Goal: Information Seeking & Learning: Learn about a topic

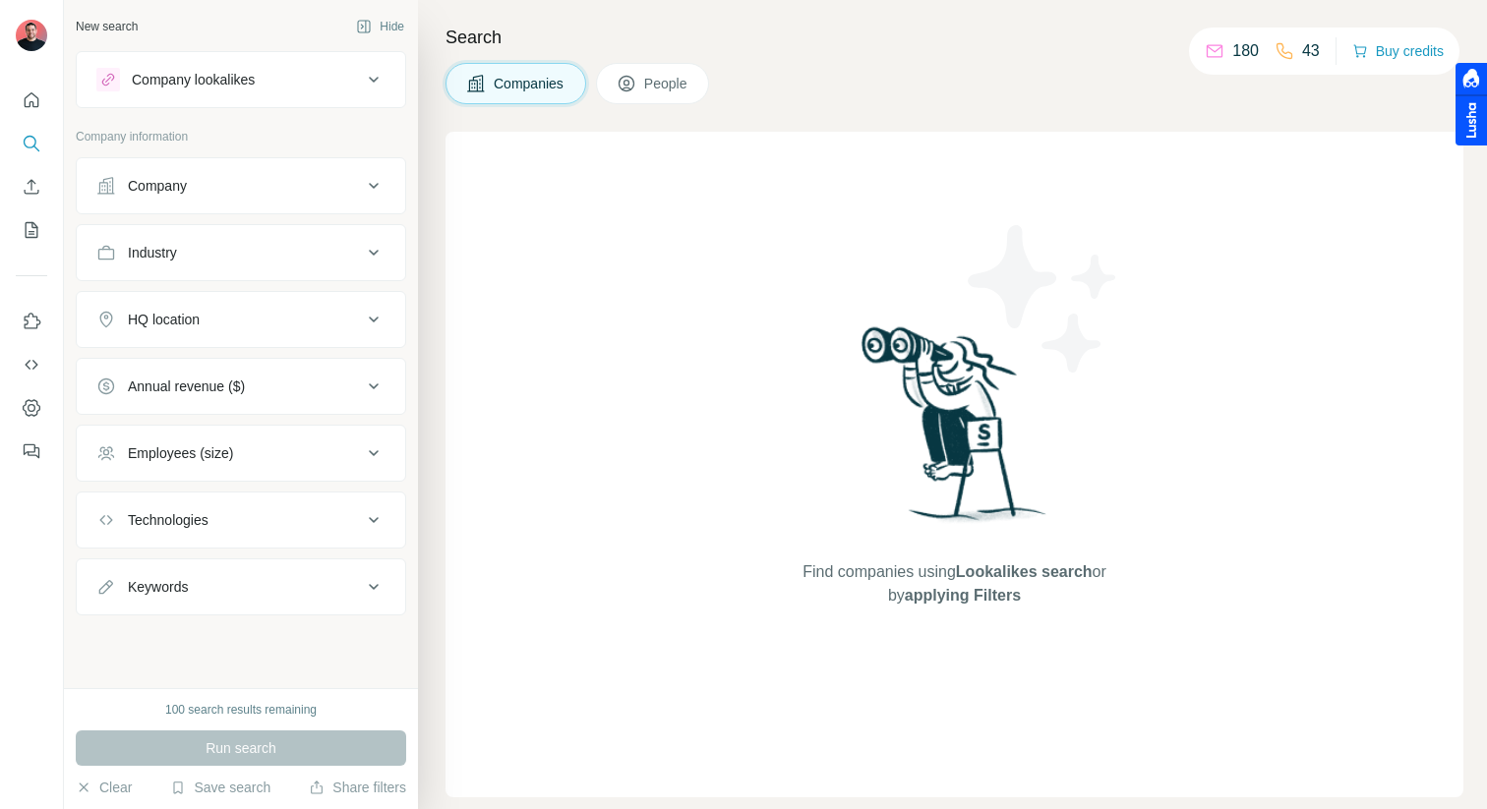
click at [158, 183] on div "Company" at bounding box center [157, 186] width 59 height 20
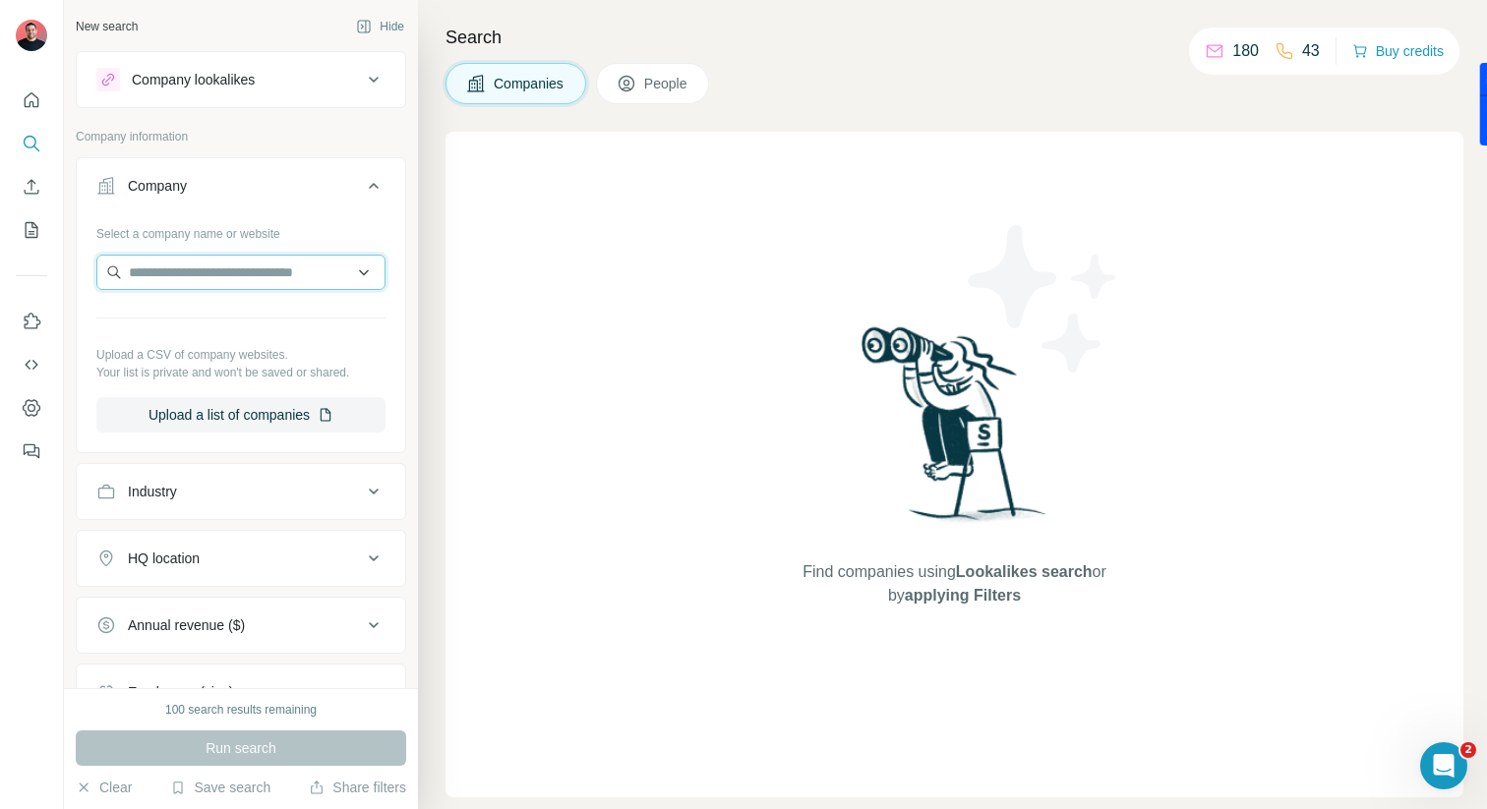
click at [158, 267] on input "text" at bounding box center [240, 272] width 289 height 35
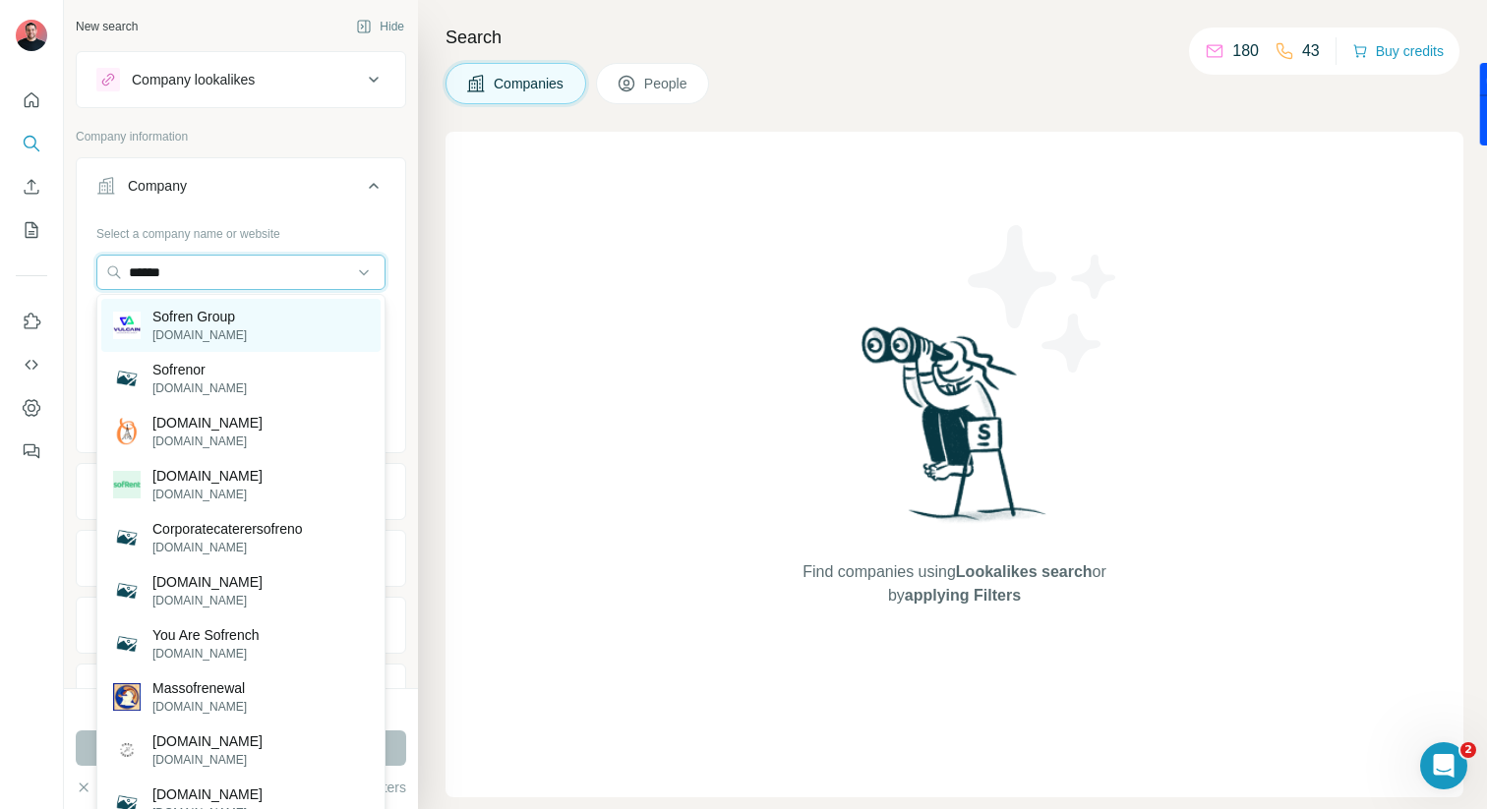
type input "******"
click at [236, 300] on div "Sofren Group [DOMAIN_NAME]" at bounding box center [240, 325] width 279 height 53
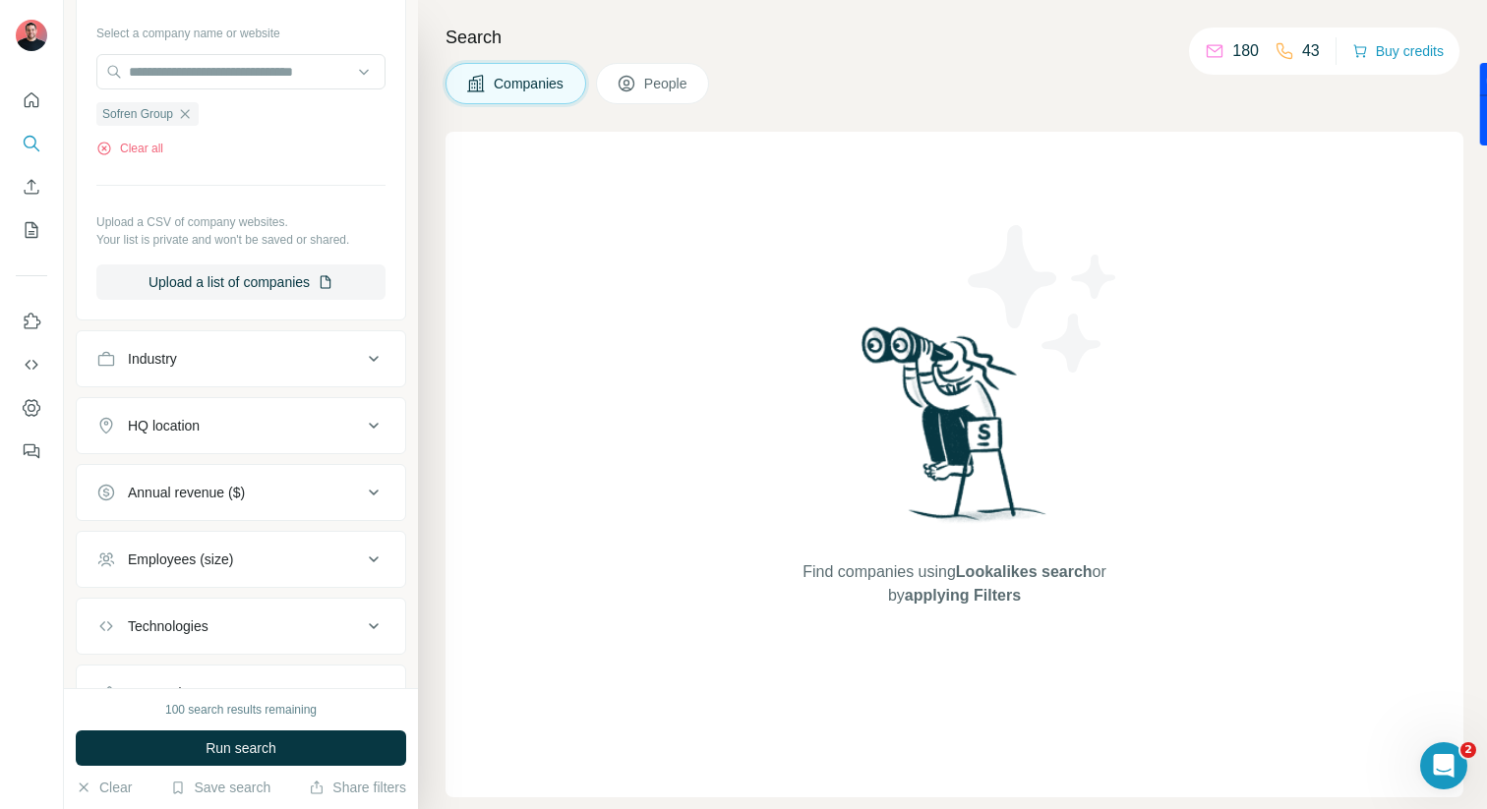
scroll to position [289, 0]
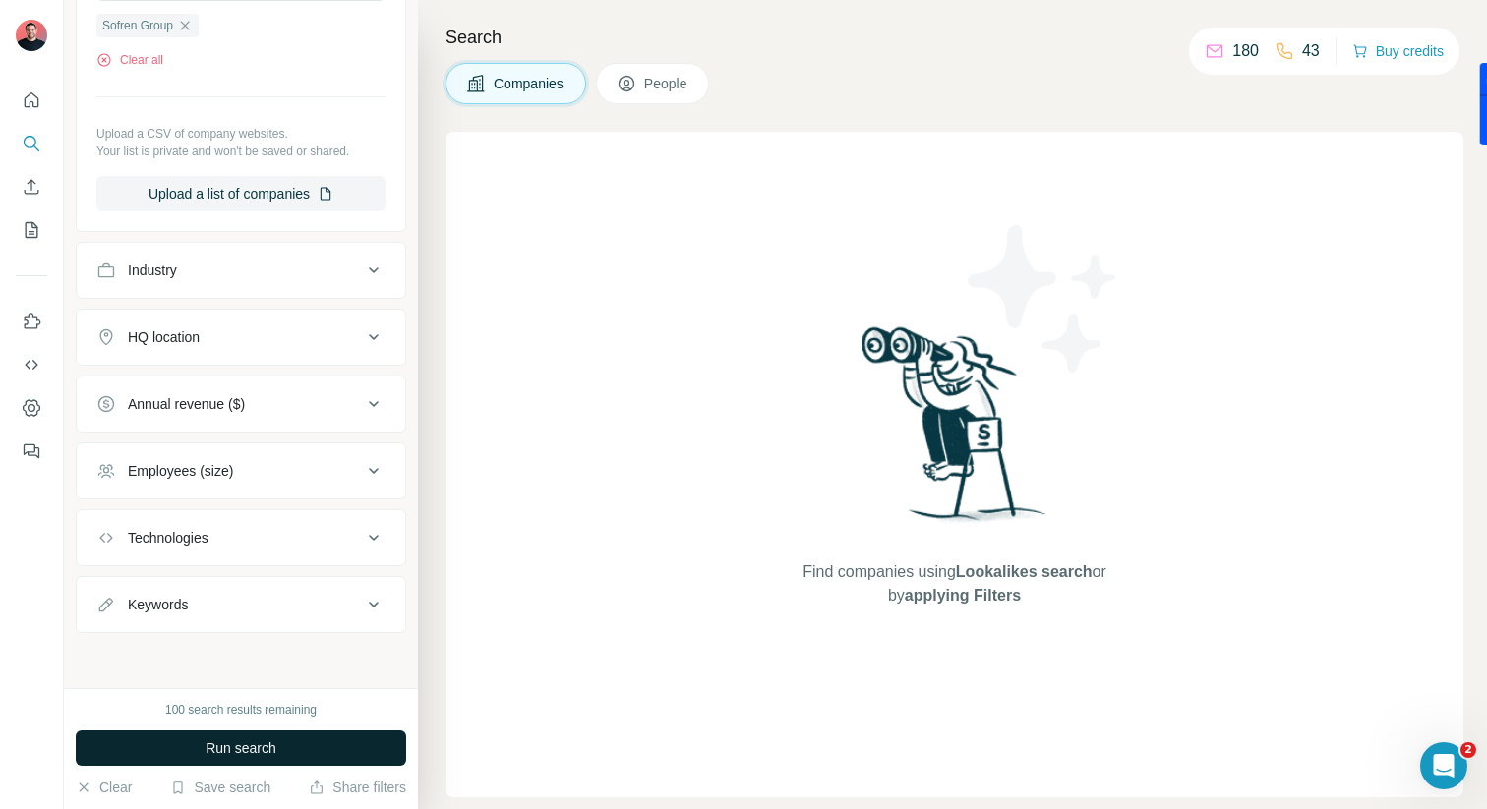
click at [213, 743] on span "Run search" at bounding box center [241, 748] width 71 height 20
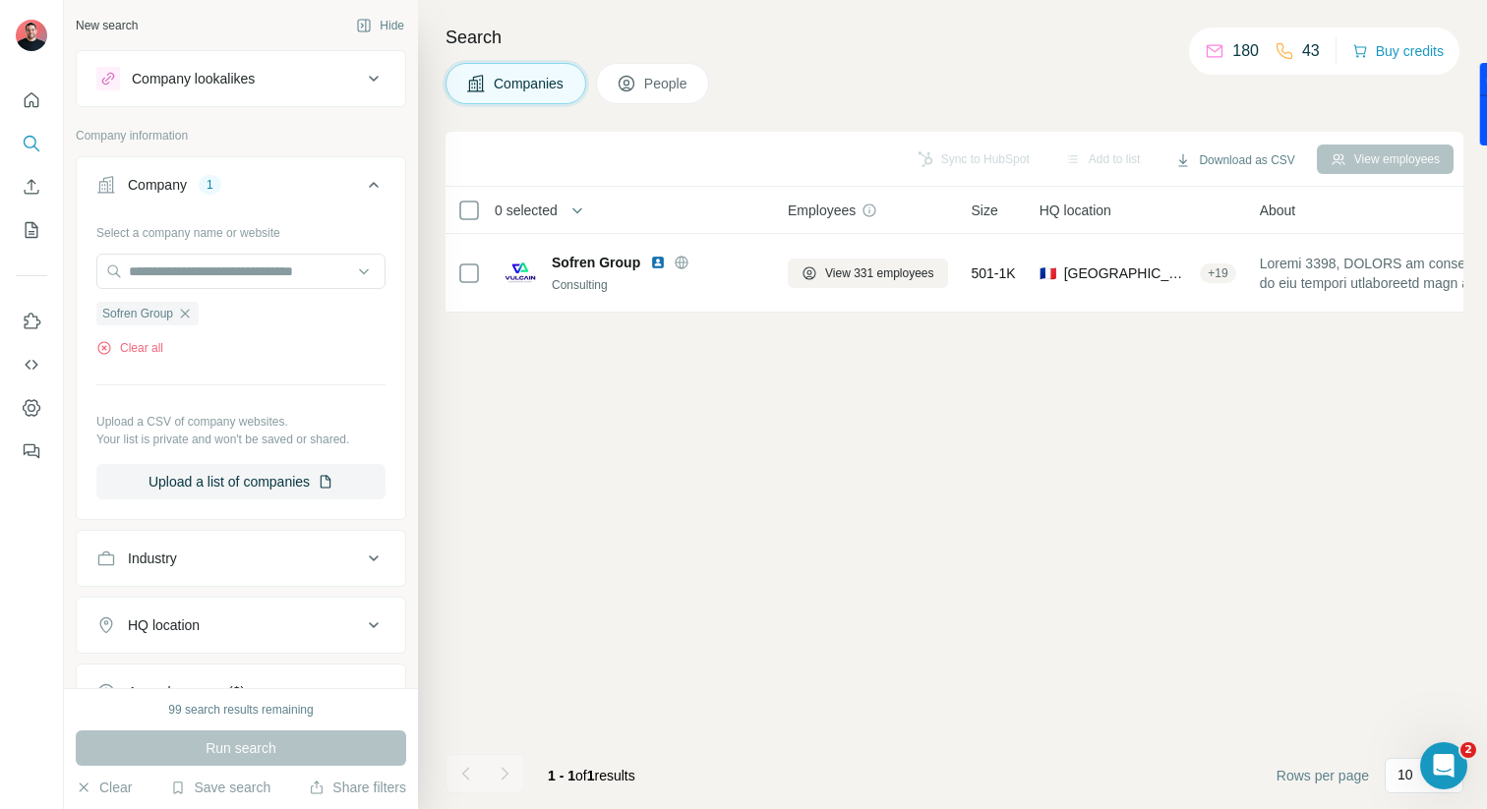
scroll to position [0, 0]
click at [285, 83] on div "Company lookalikes" at bounding box center [228, 80] width 265 height 24
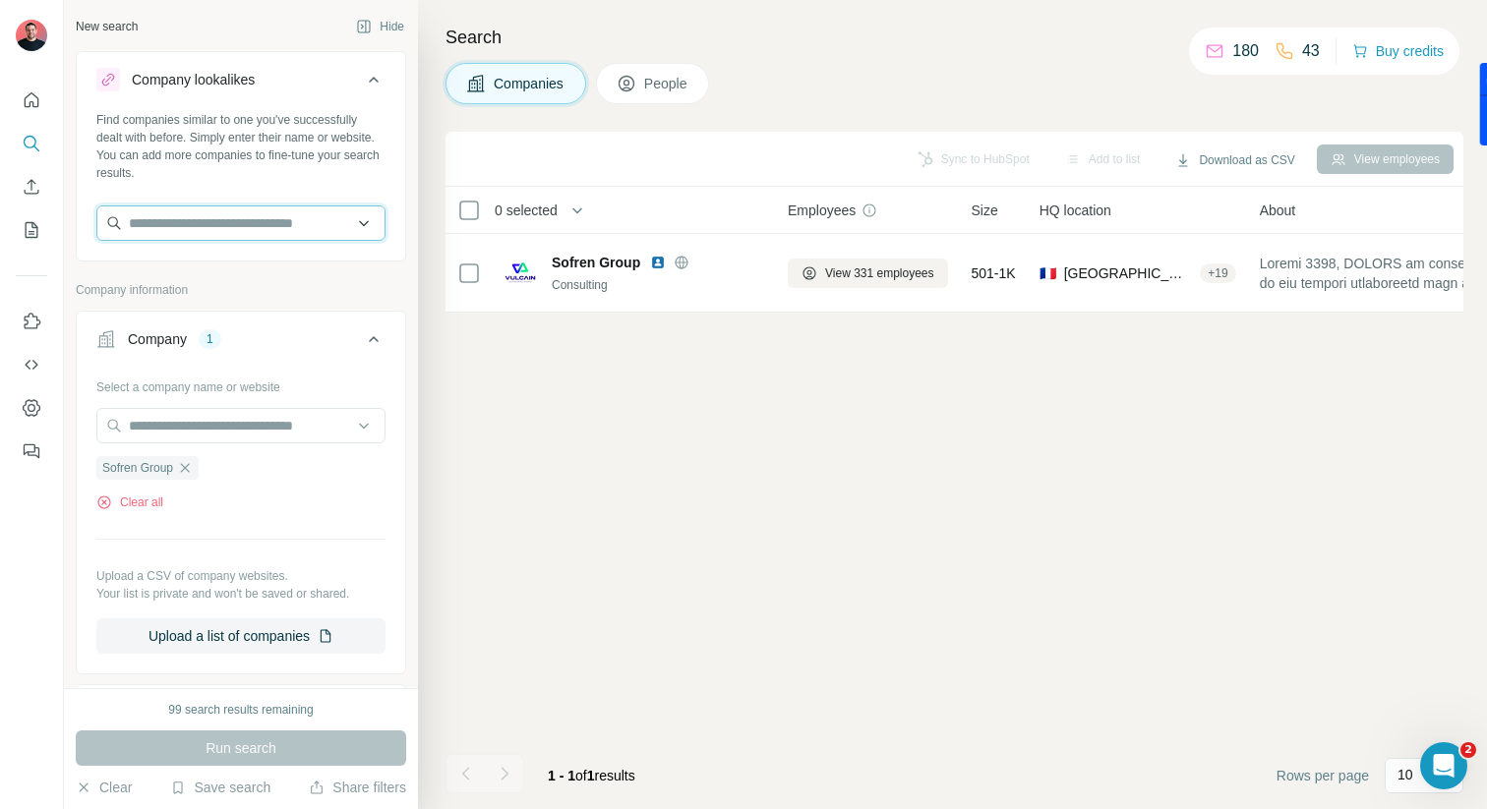
click at [213, 217] on input "text" at bounding box center [240, 223] width 289 height 35
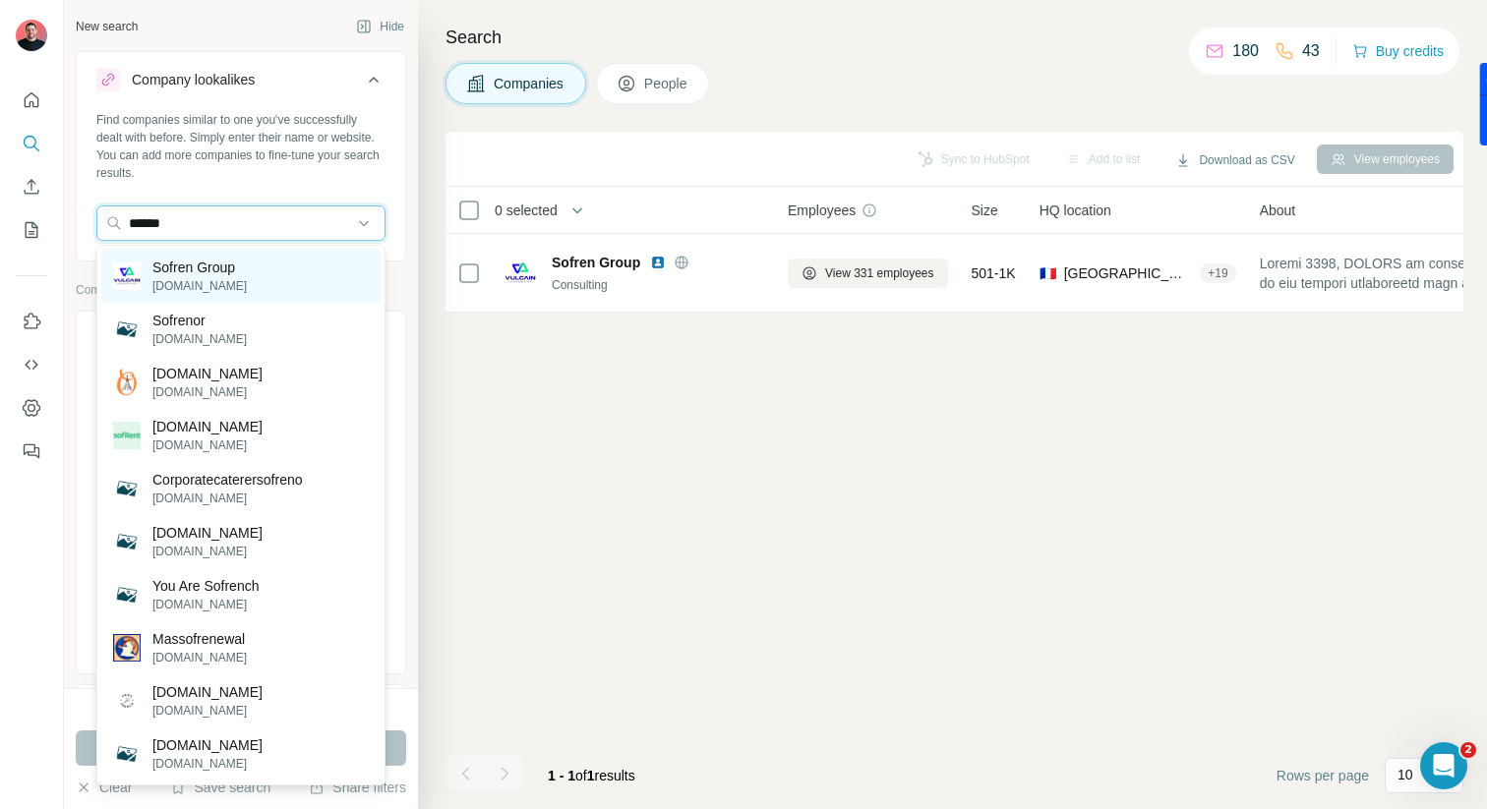
type input "******"
click at [202, 269] on p "Sofren Group" at bounding box center [199, 268] width 94 height 20
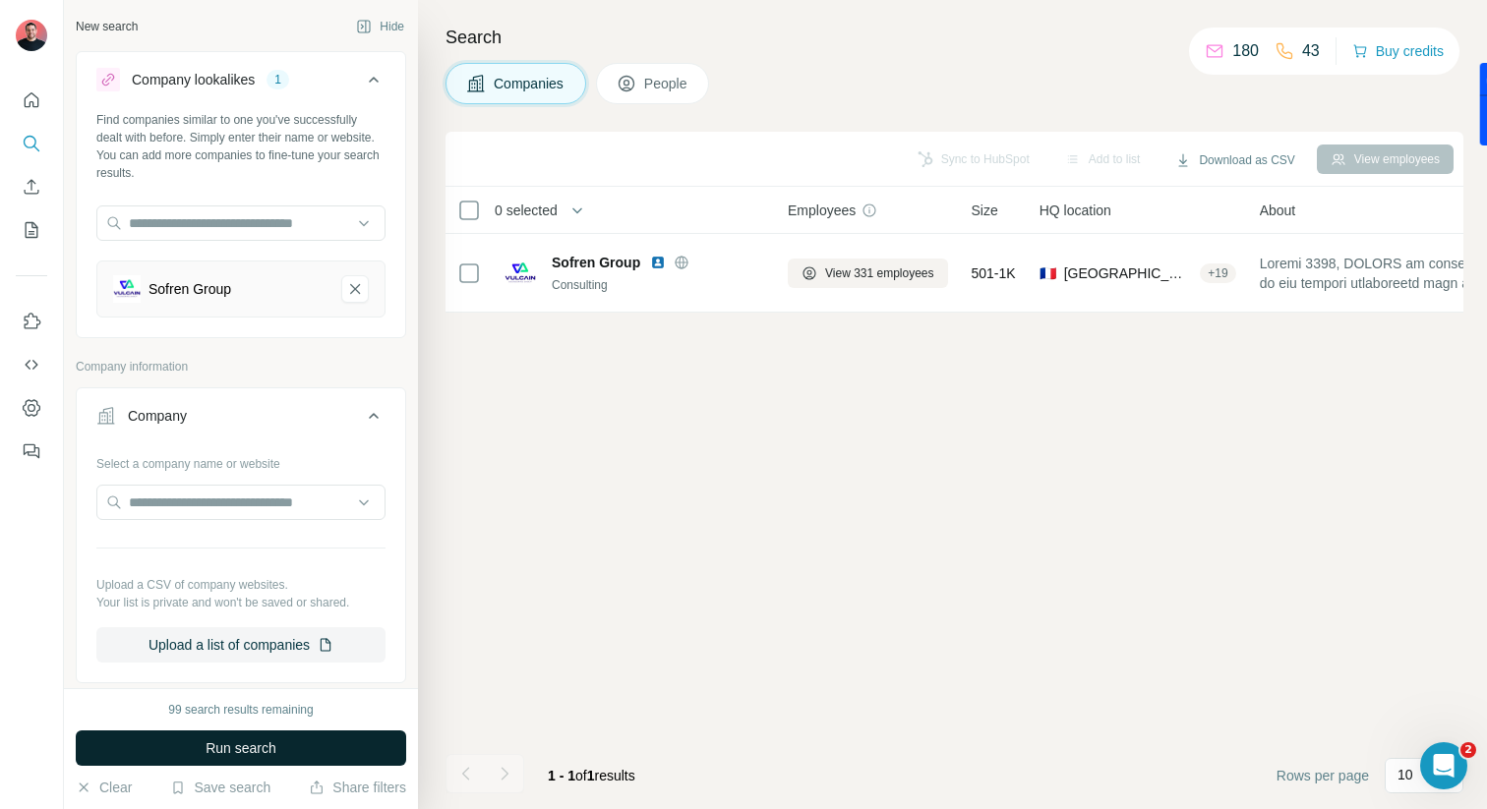
click at [220, 738] on span "Run search" at bounding box center [241, 748] width 71 height 20
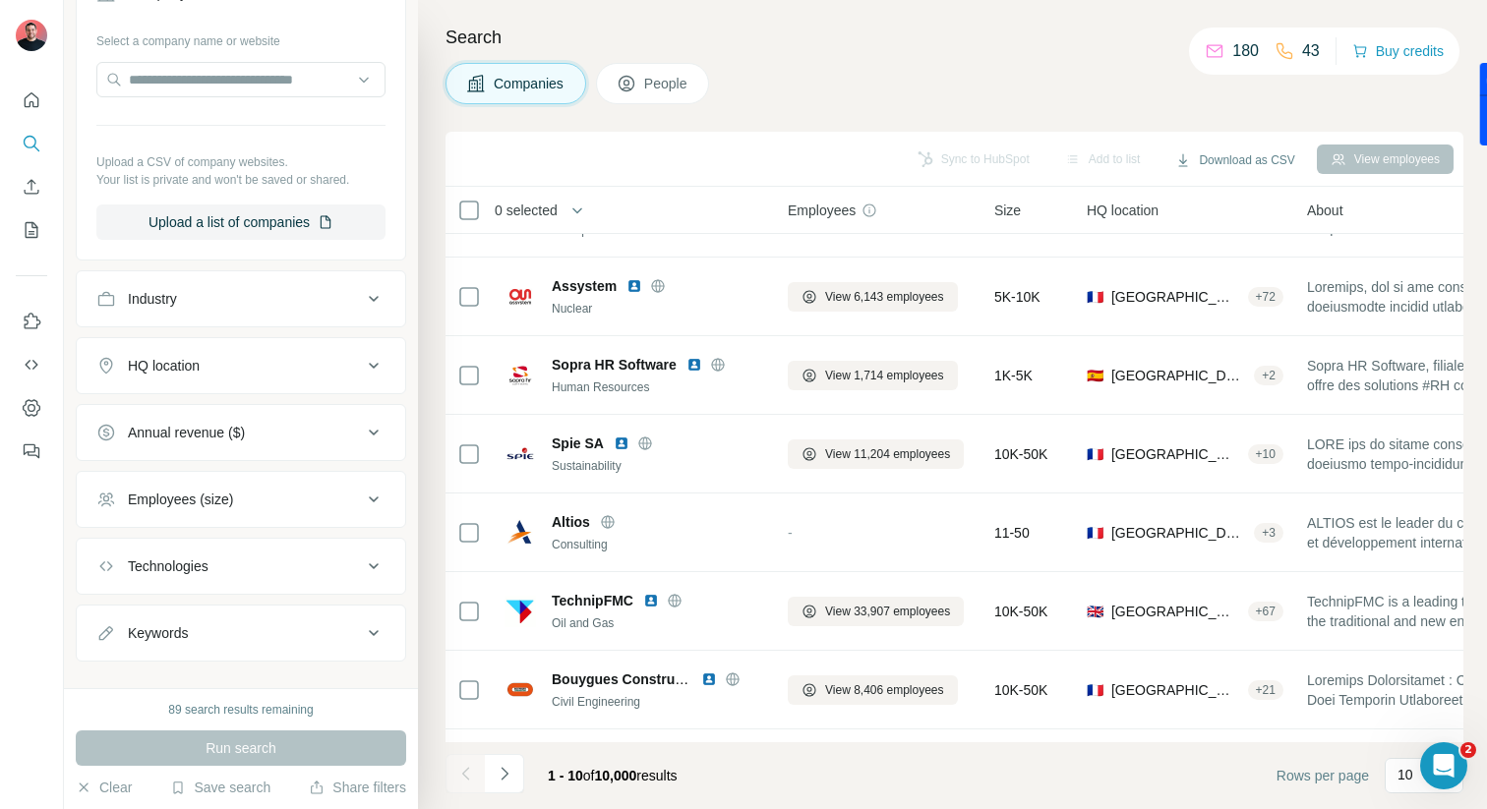
scroll to position [451, 0]
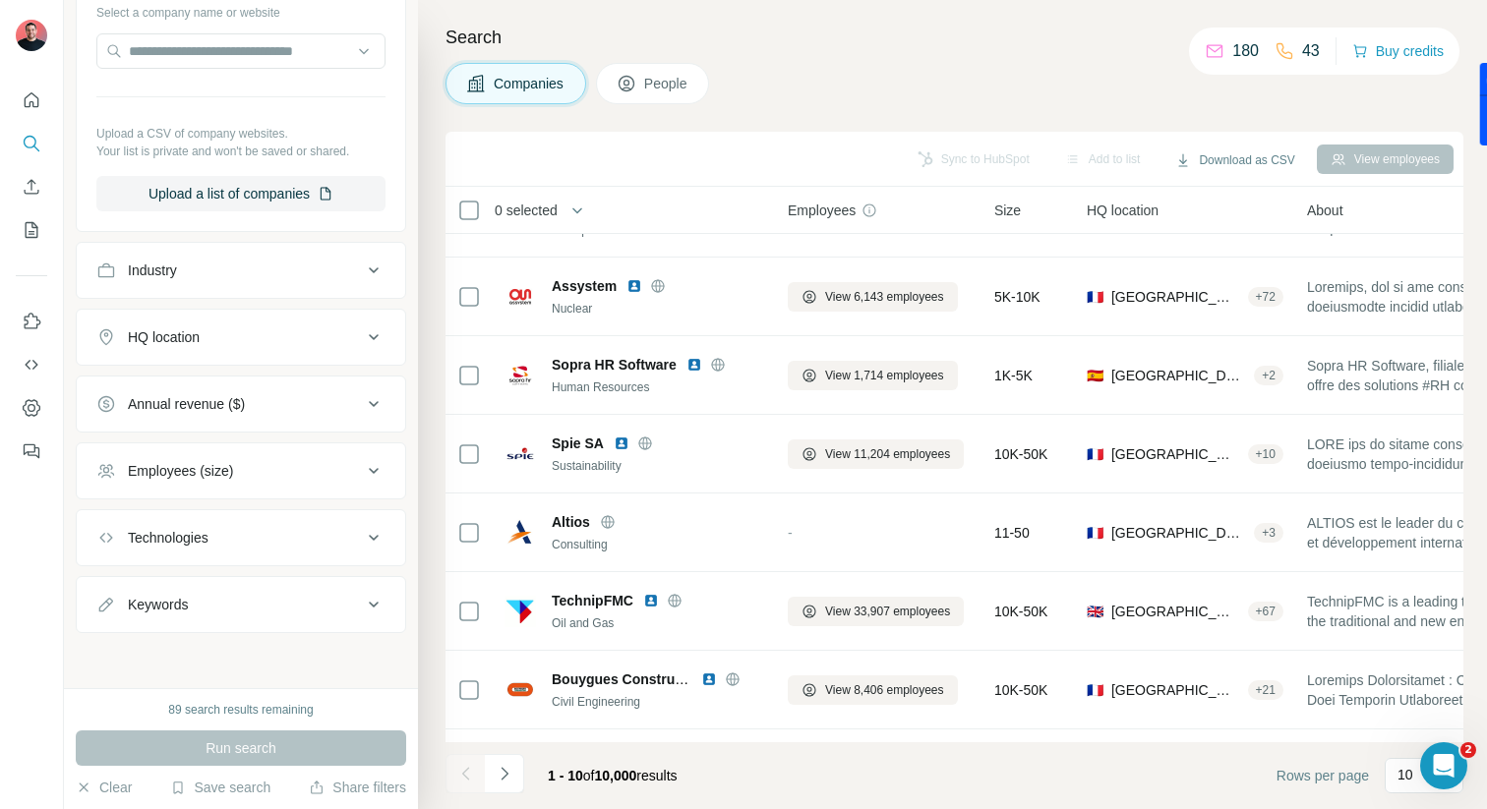
click at [297, 483] on button "Employees (size)" at bounding box center [241, 470] width 328 height 47
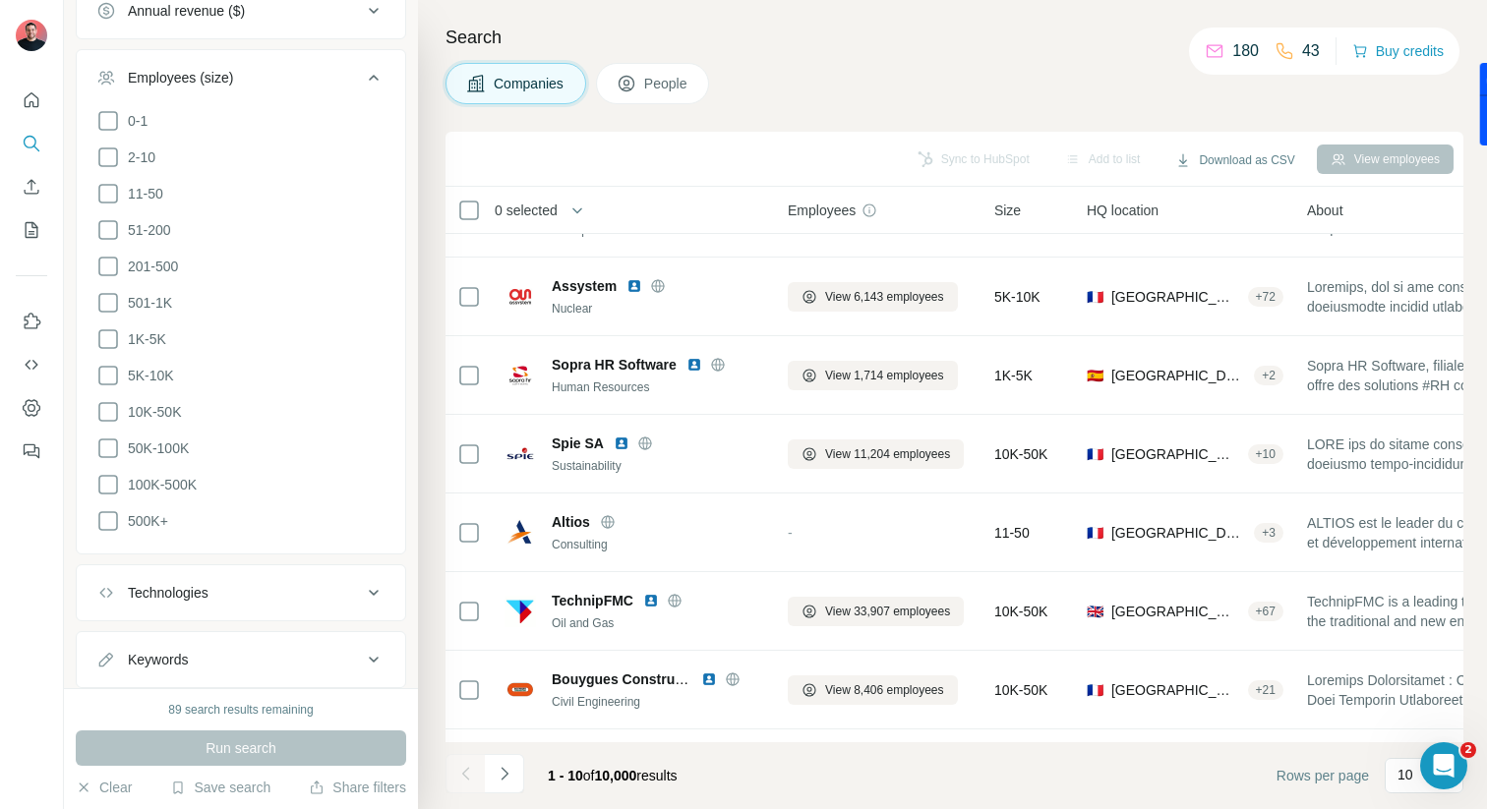
scroll to position [894, 0]
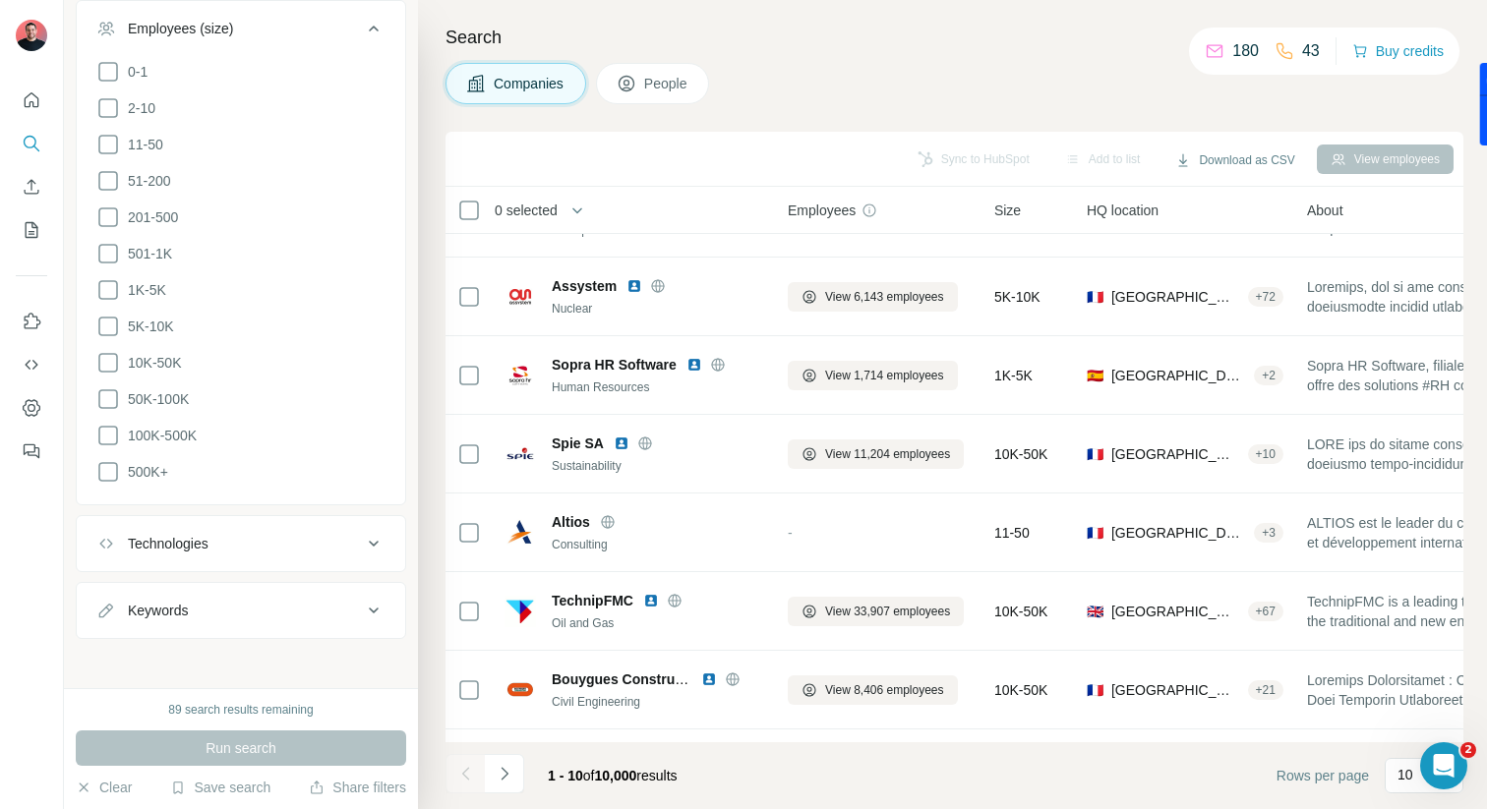
click at [260, 548] on button "Technologies" at bounding box center [241, 543] width 328 height 47
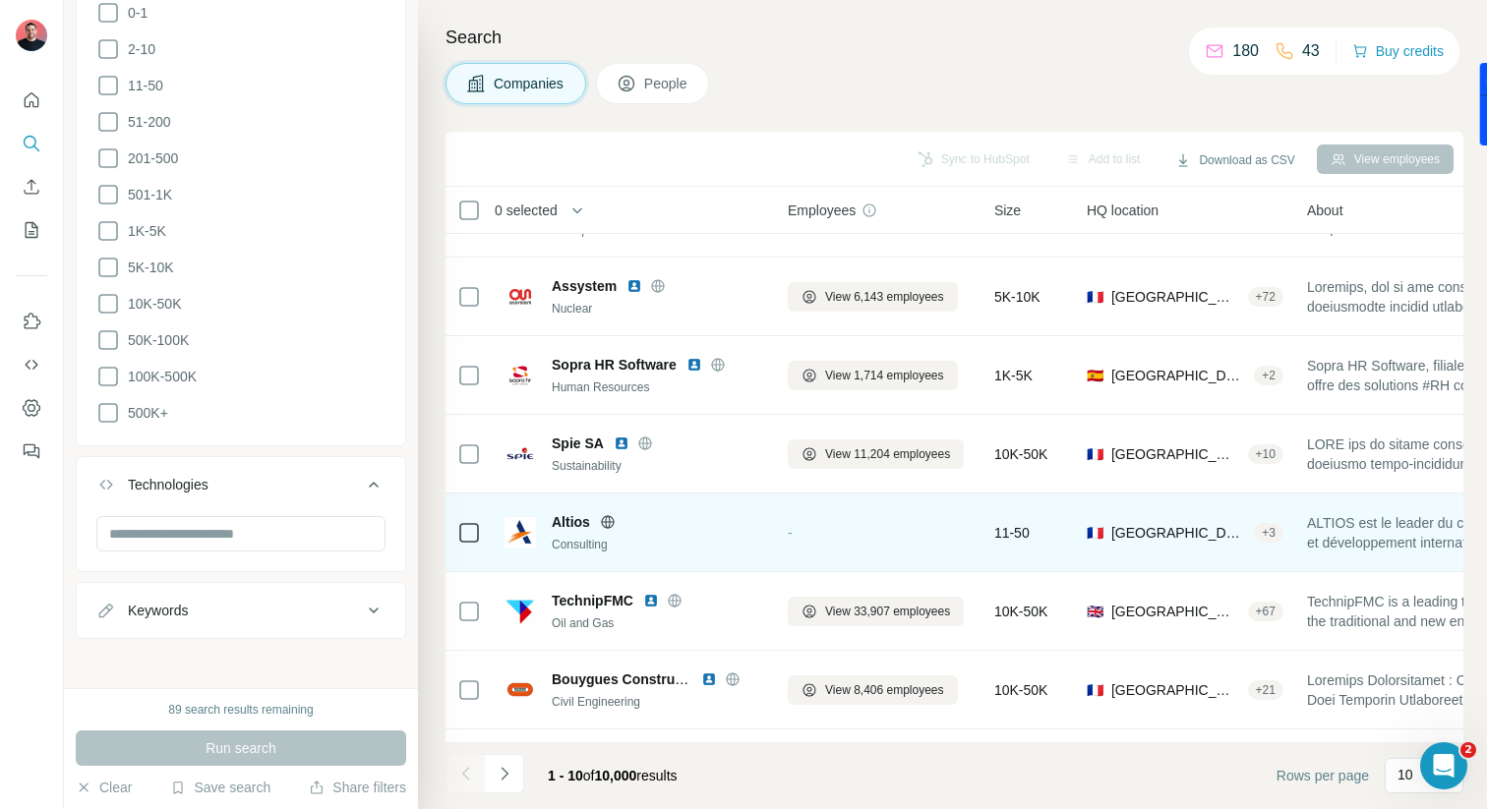
scroll to position [278, 0]
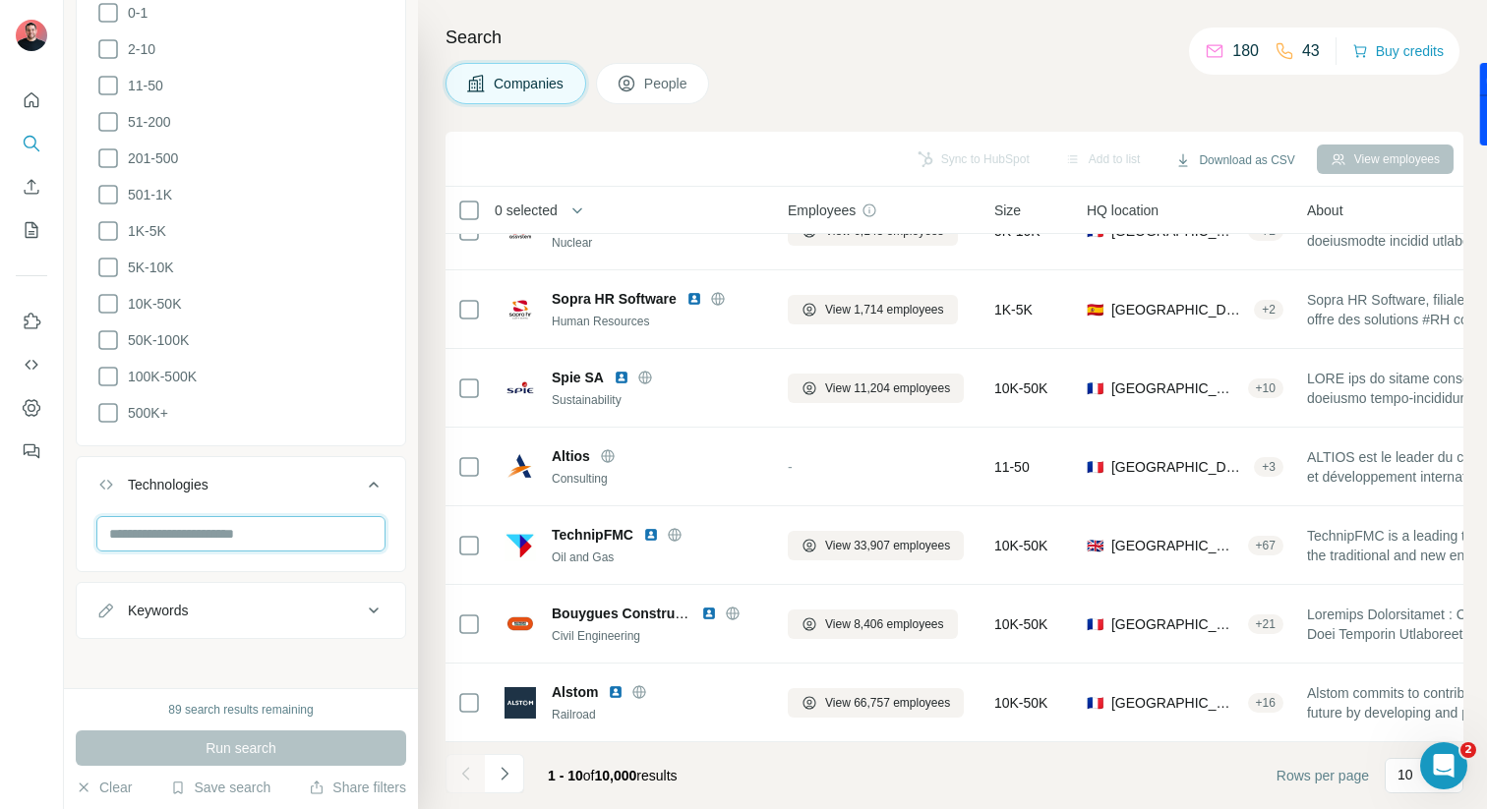
click at [202, 529] on input "text" at bounding box center [240, 533] width 289 height 35
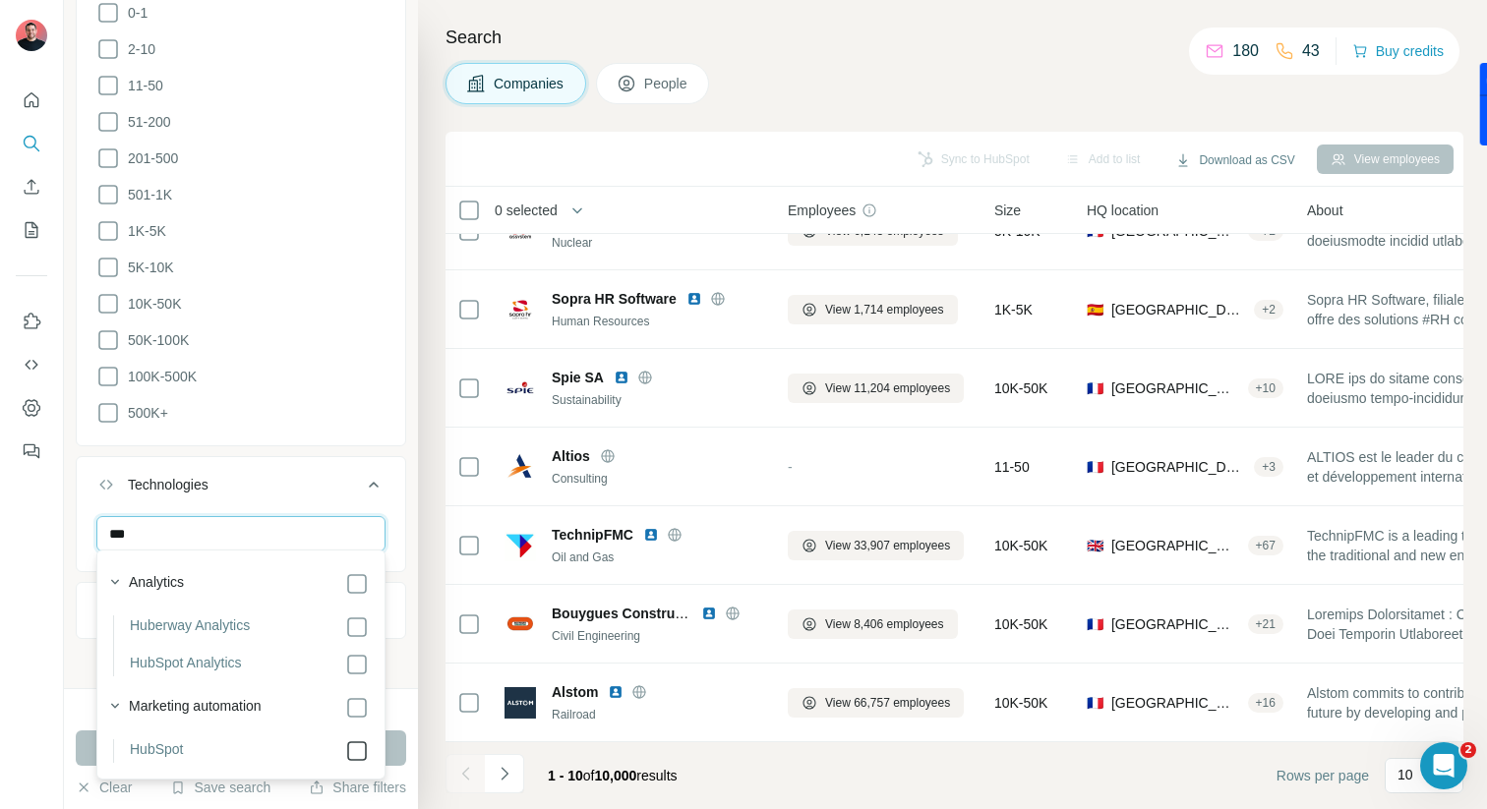
type input "***"
click at [379, 382] on li "100K-500K" at bounding box center [240, 377] width 289 height 25
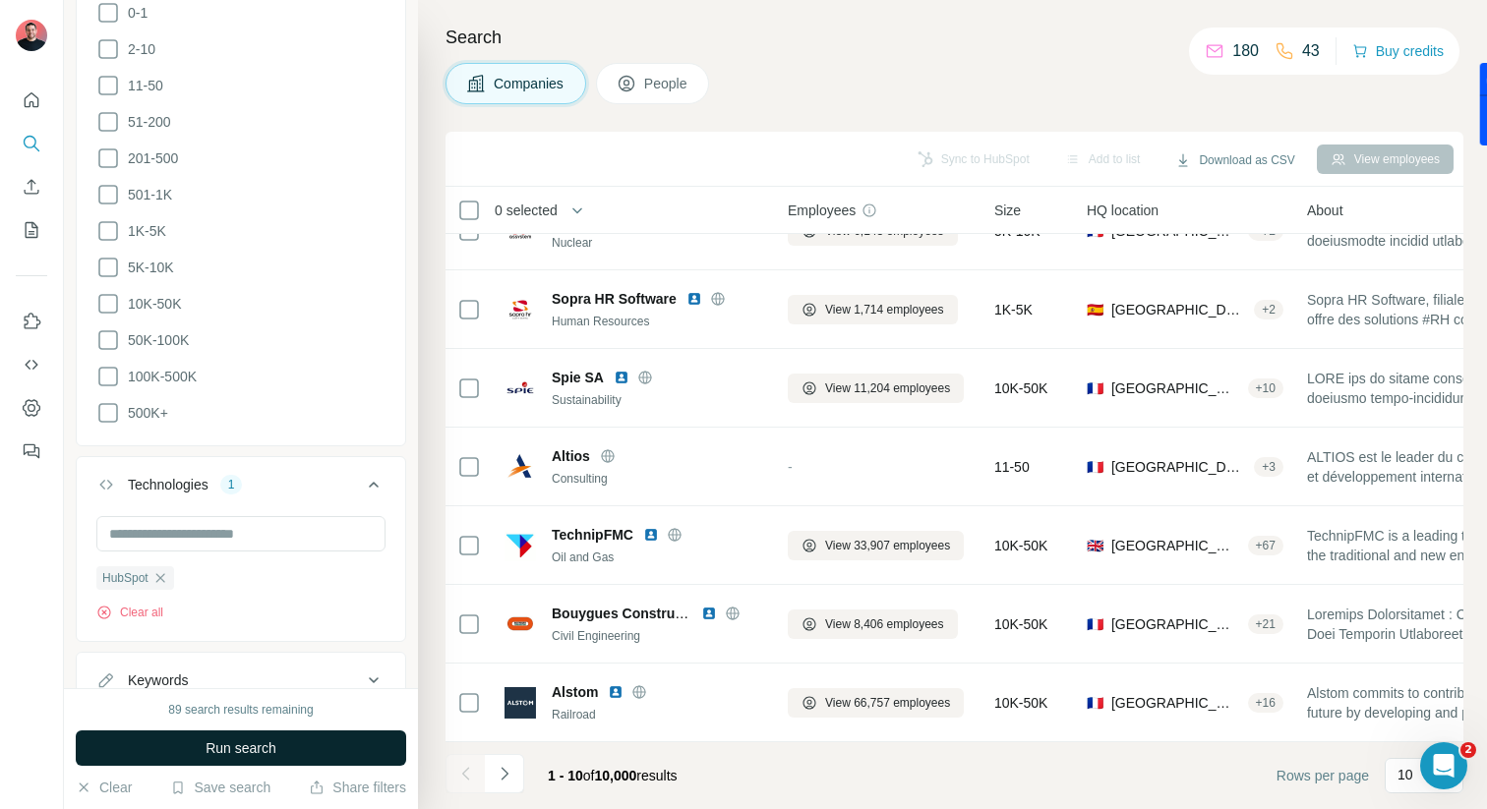
click at [282, 744] on button "Run search" at bounding box center [241, 748] width 330 height 35
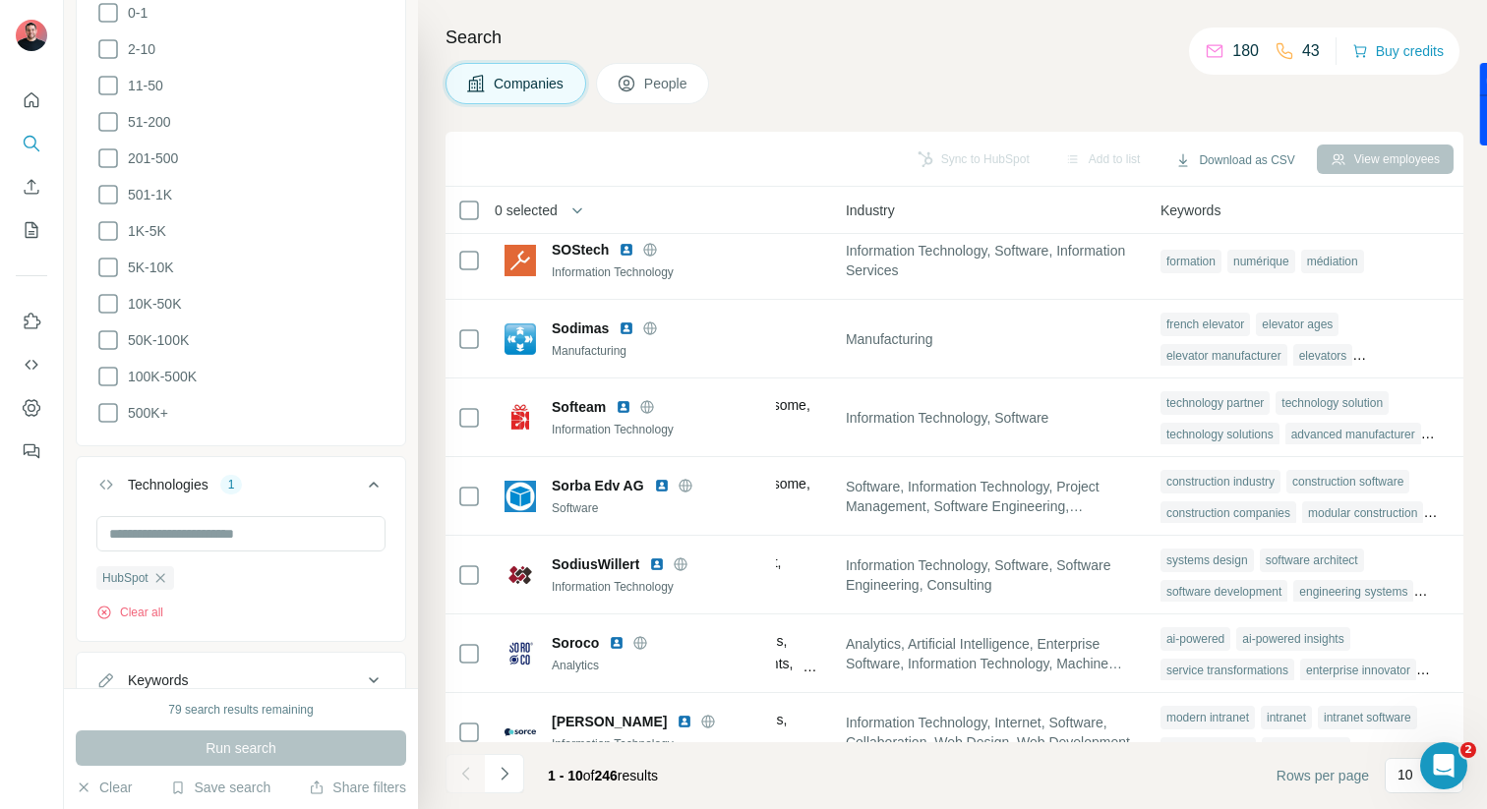
scroll to position [0, 1375]
